Goal: Transaction & Acquisition: Purchase product/service

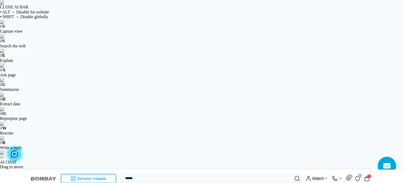
scroll to position [158, 0]
type input "******"
